Goal: Manage account settings

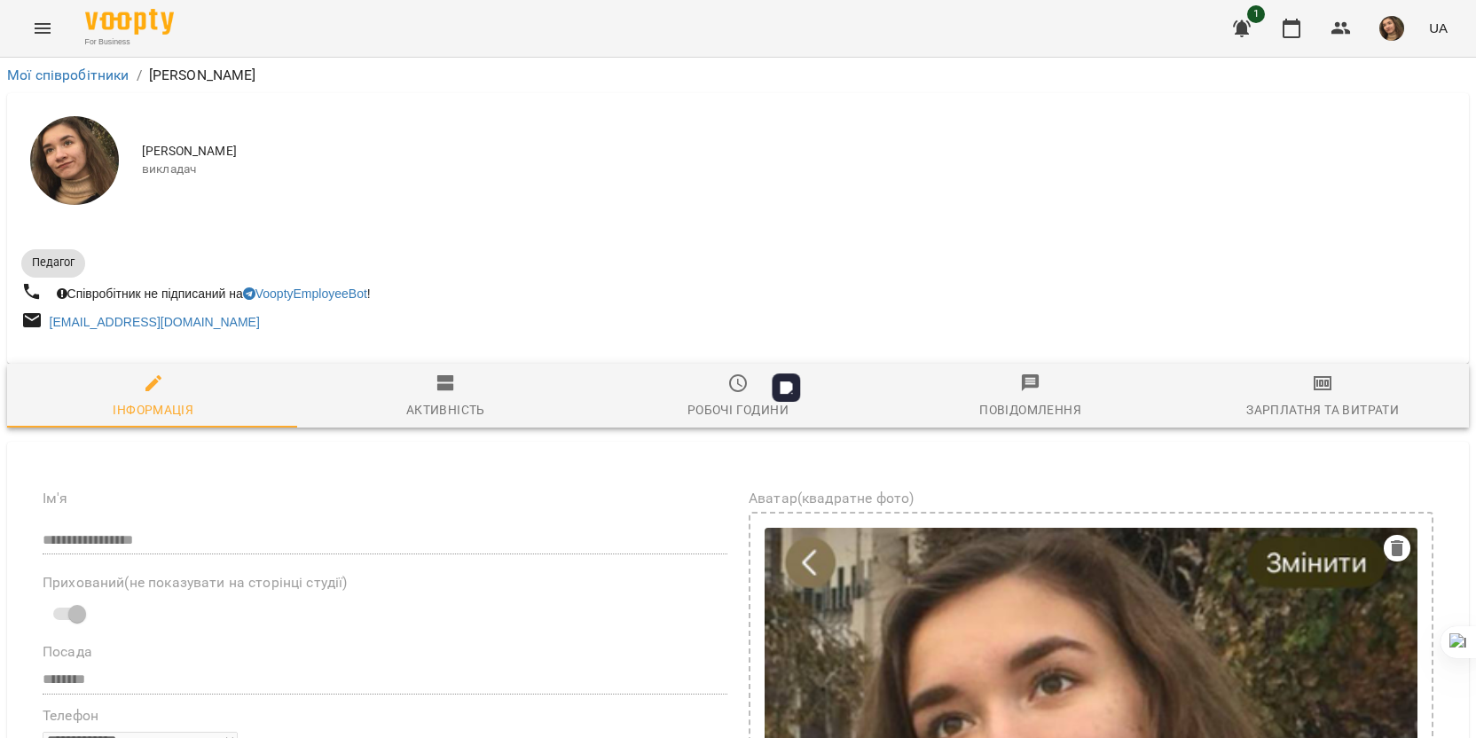
select select "**"
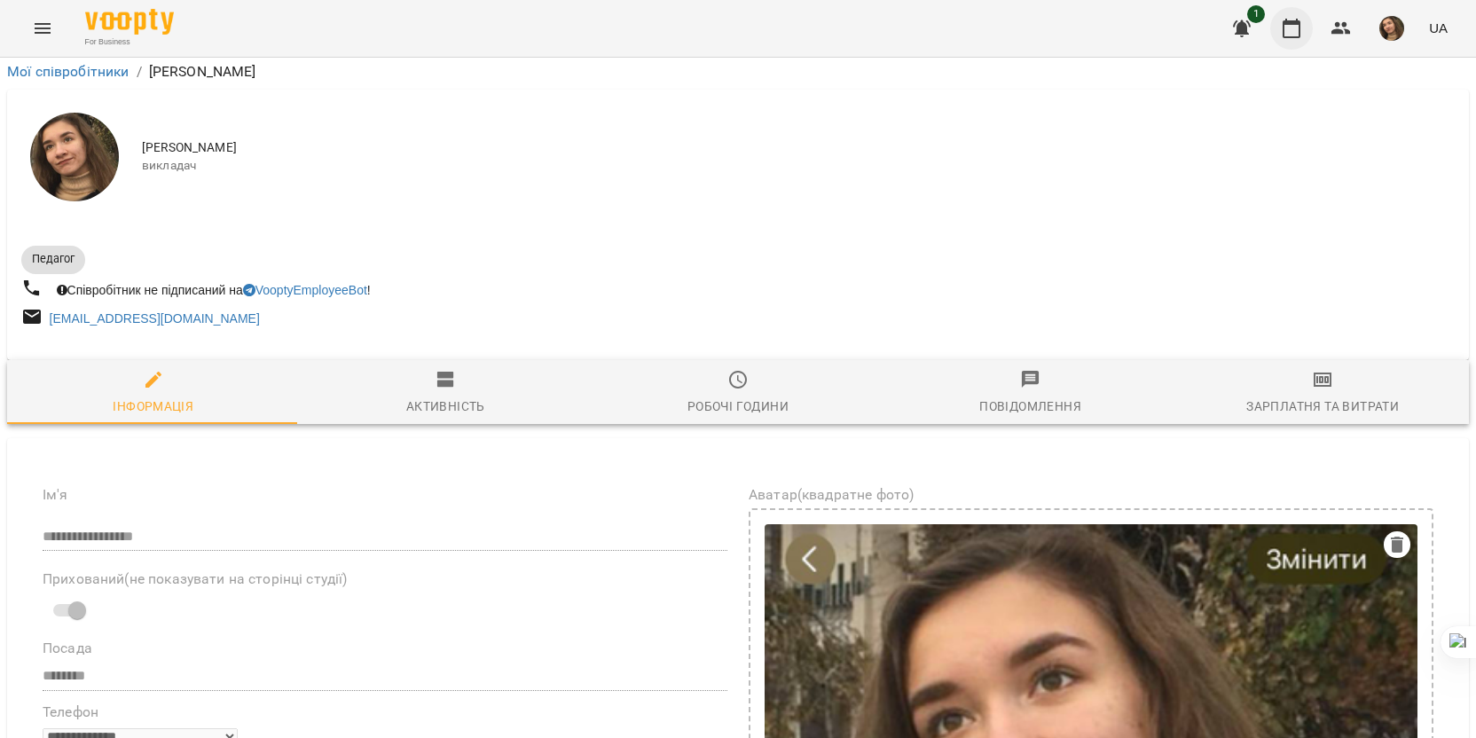
click at [1306, 28] on button "button" at bounding box center [1291, 28] width 43 height 43
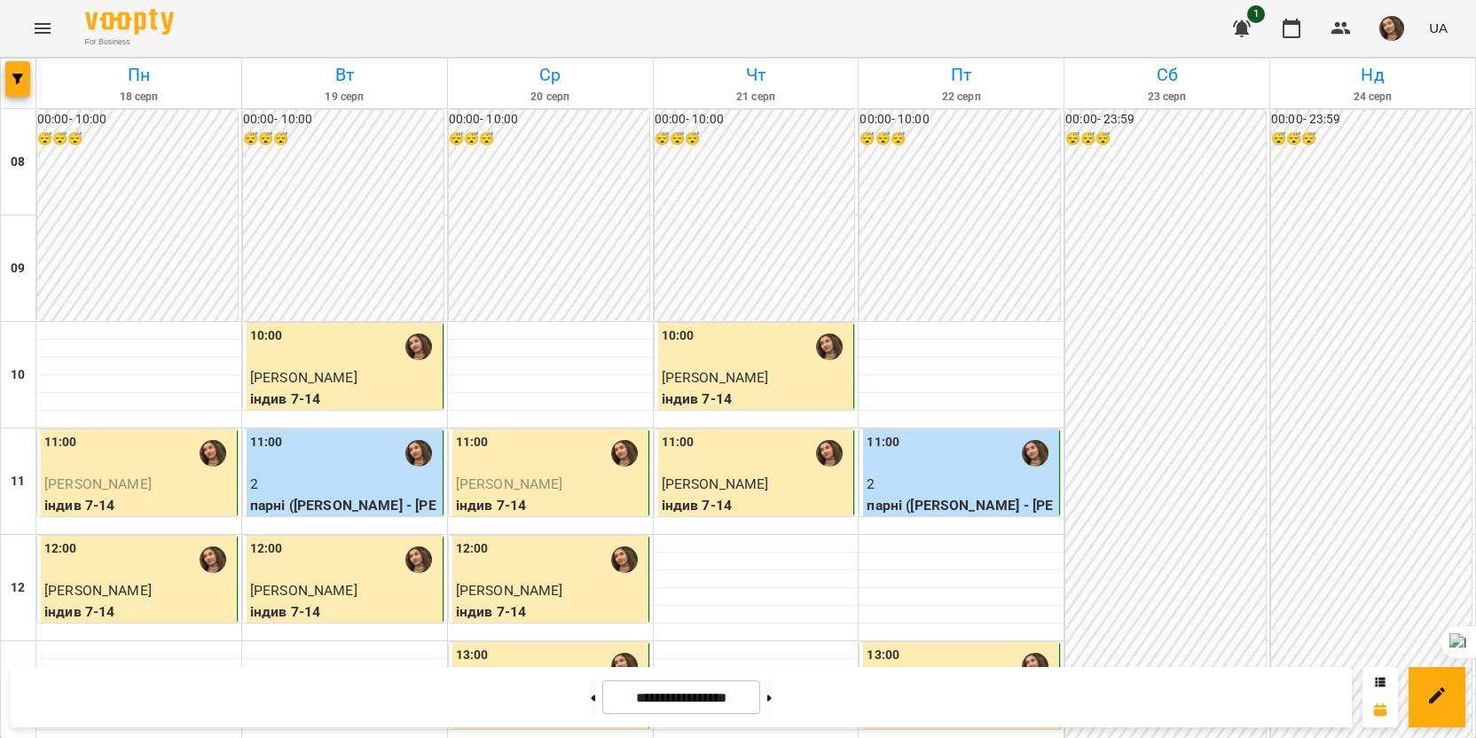
scroll to position [266, 0]
click at [1290, 42] on button "button" at bounding box center [1291, 28] width 43 height 43
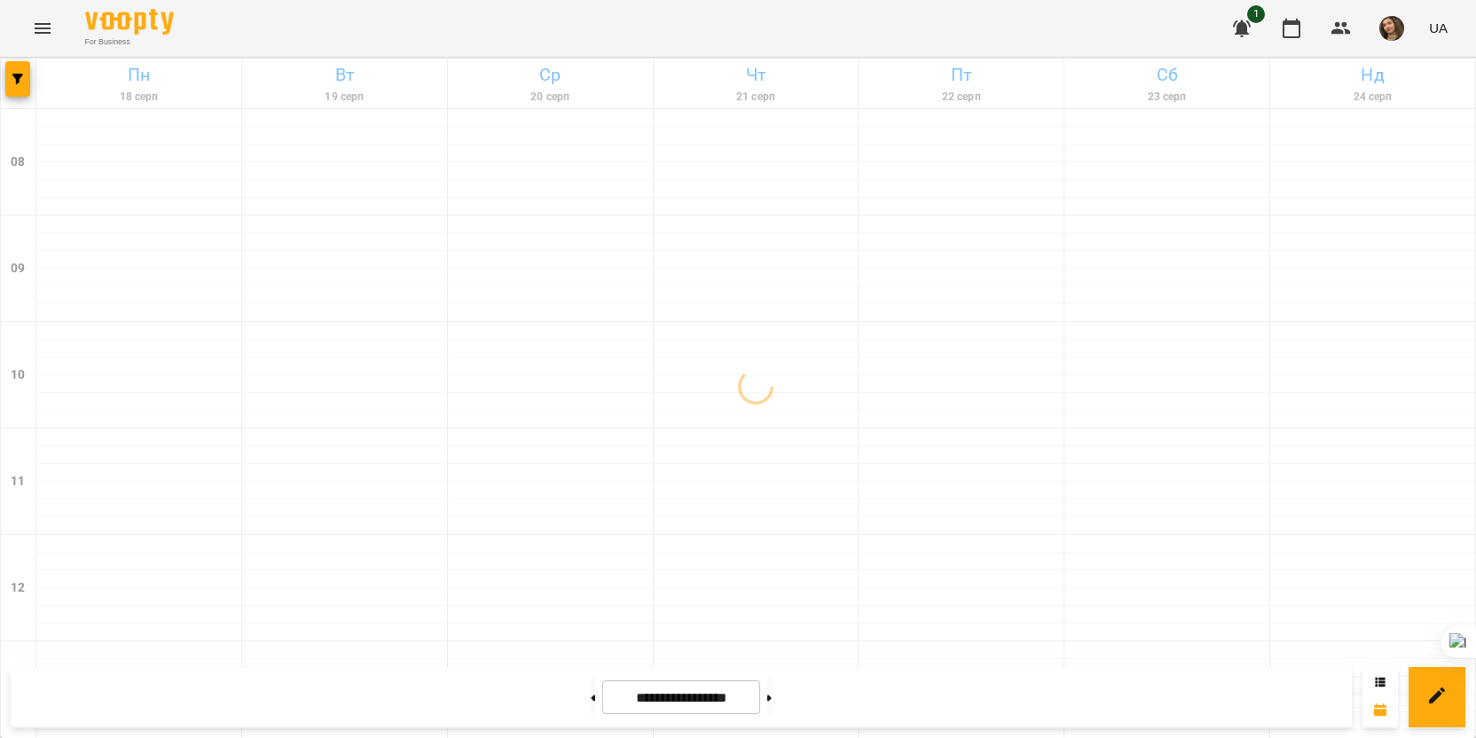
click at [1398, 38] on img "button" at bounding box center [1391, 28] width 25 height 25
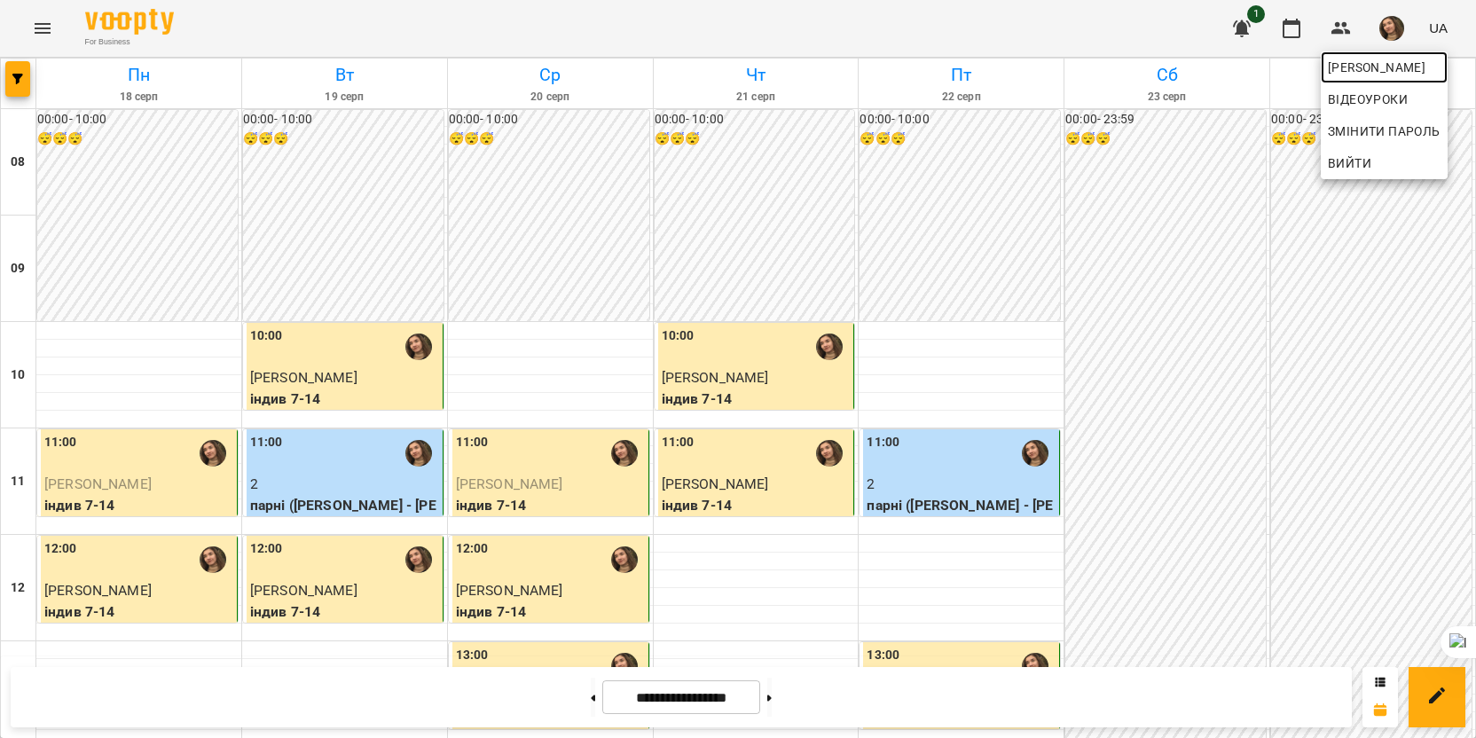
click at [1369, 61] on span "[PERSON_NAME]" at bounding box center [1384, 67] width 113 height 21
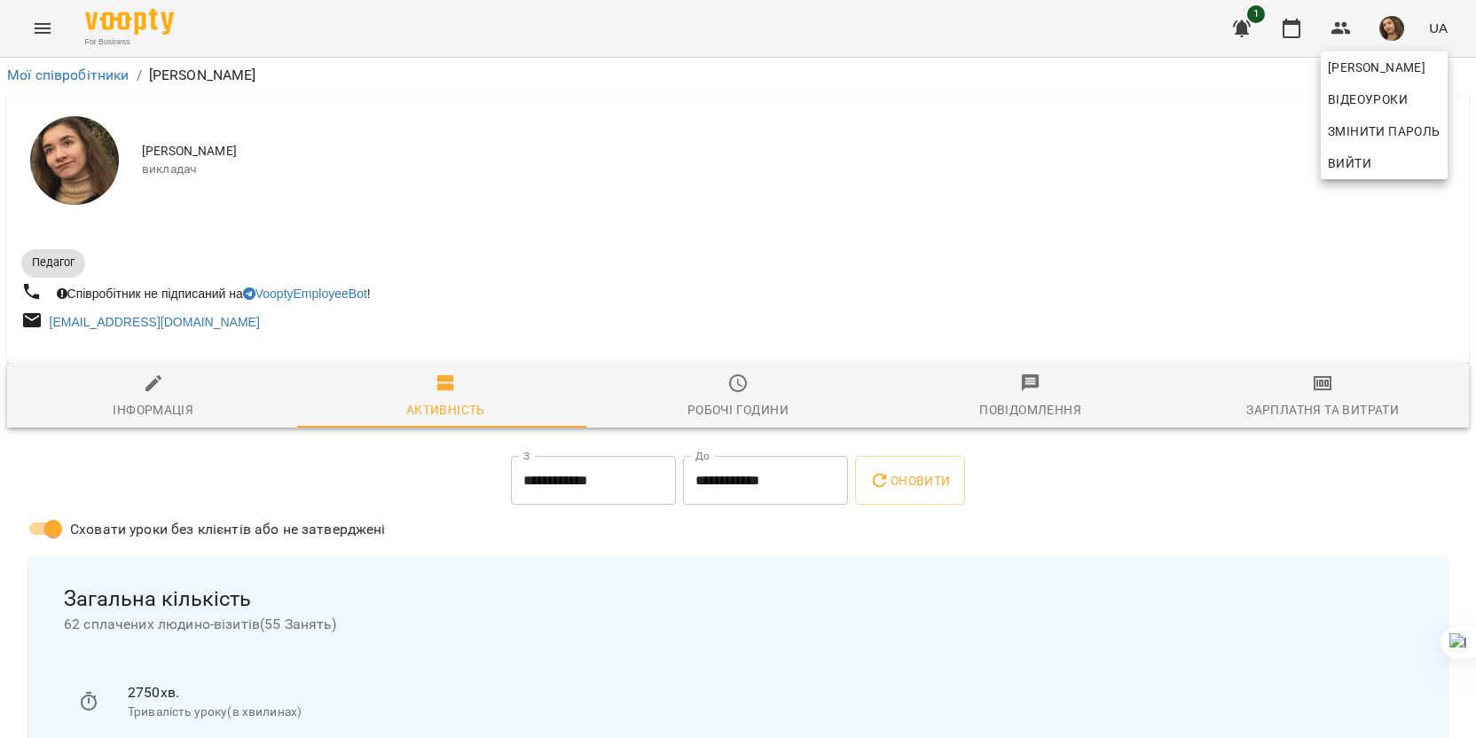
click at [154, 396] on div at bounding box center [738, 369] width 1476 height 738
click at [179, 405] on div "Інформація" at bounding box center [153, 409] width 81 height 21
select select "**"
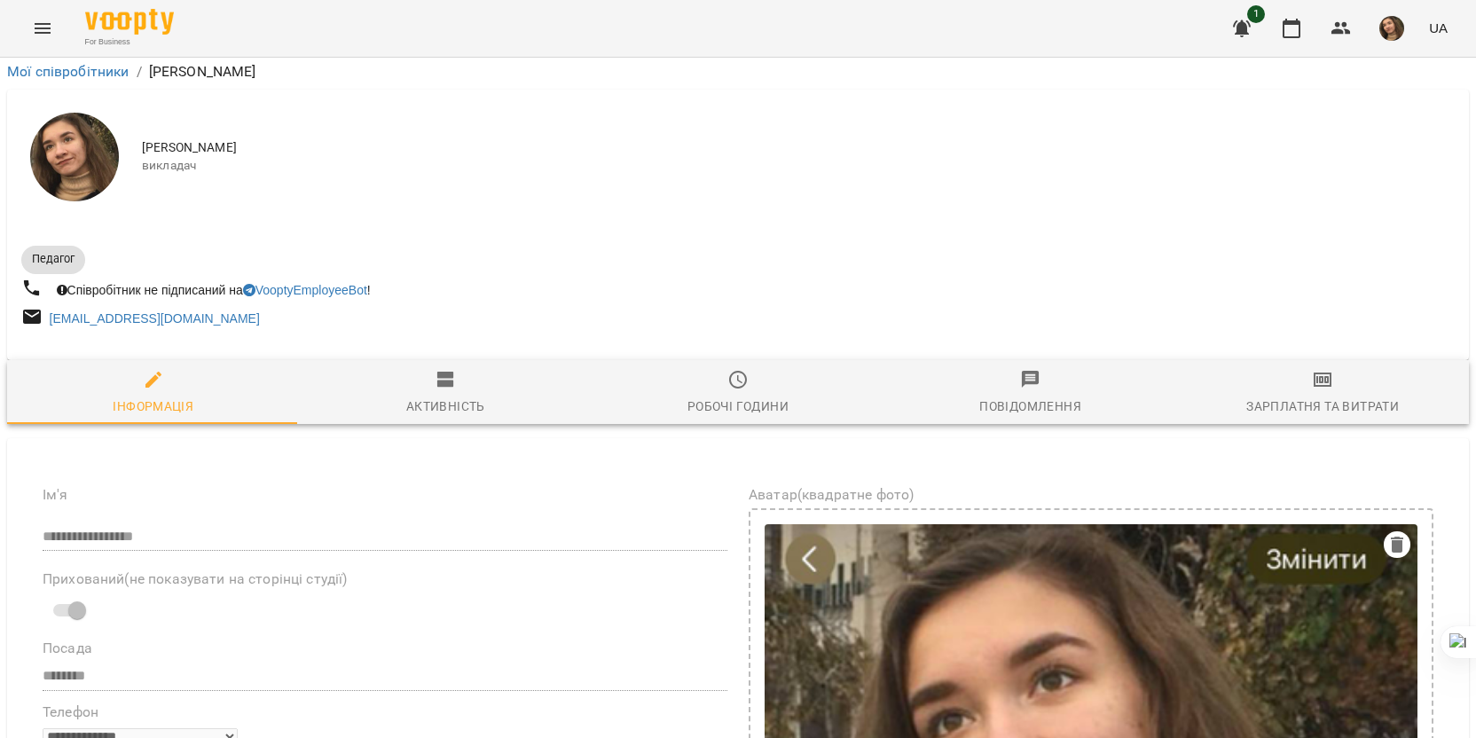
scroll to position [710, 0]
drag, startPoint x: 160, startPoint y: 393, endPoint x: 365, endPoint y: 412, distance: 205.8
click at [321, 438] on icon at bounding box center [324, 439] width 12 height 12
